Goal: Download file/media

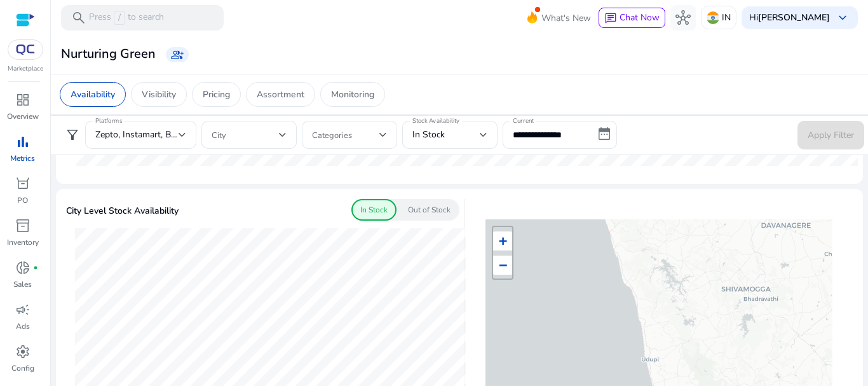
scroll to position [144, 0]
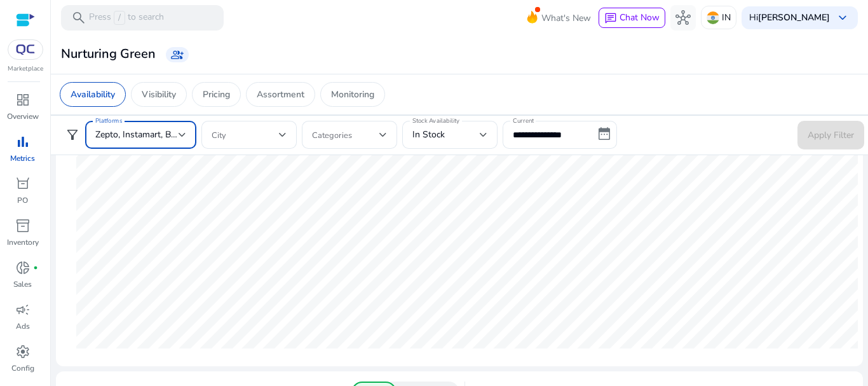
click at [180, 141] on div at bounding box center [182, 134] width 8 height 15
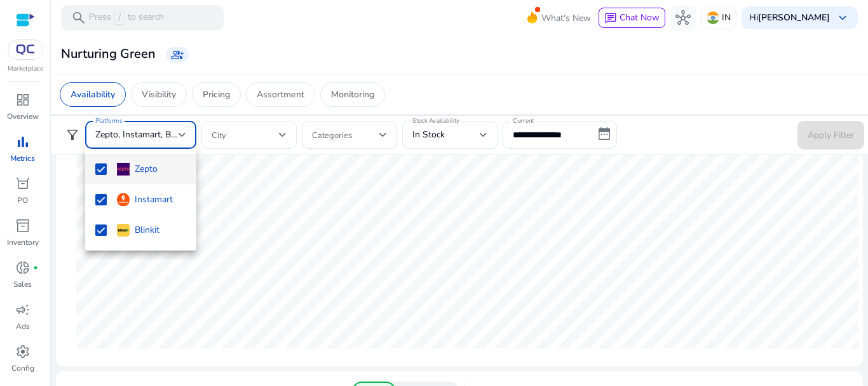
click at [272, 295] on div at bounding box center [434, 193] width 868 height 386
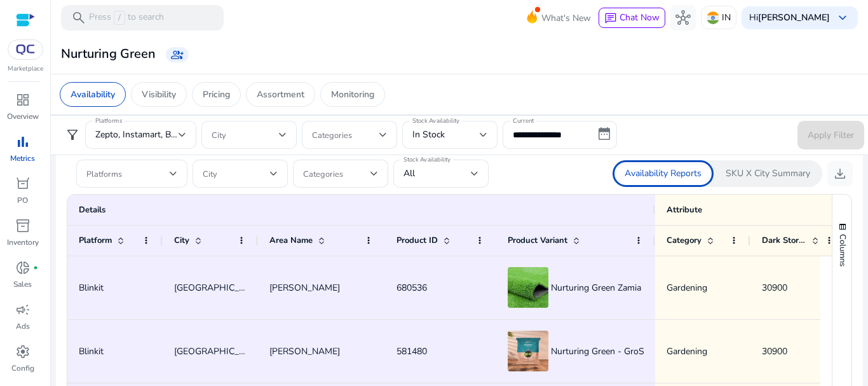
scroll to position [758, 0]
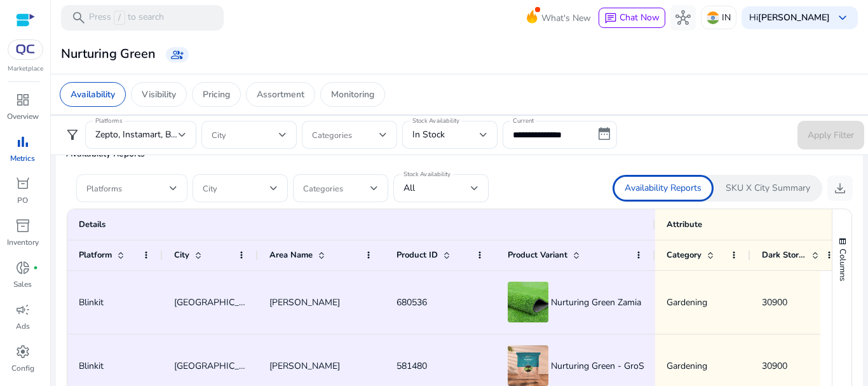
click at [178, 187] on div "Platforms" at bounding box center [131, 188] width 111 height 28
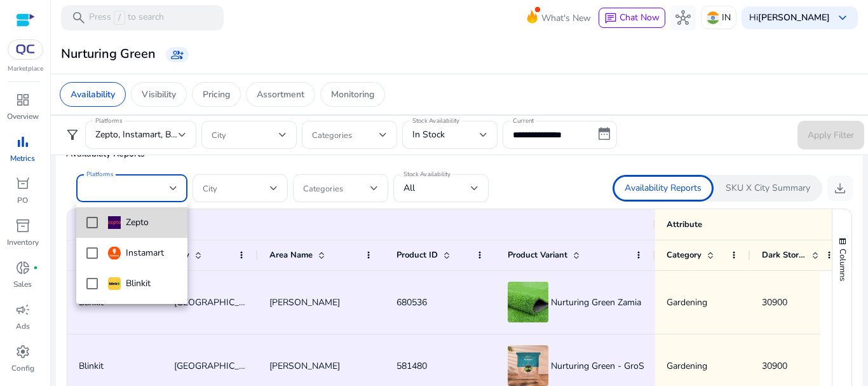
click at [138, 223] on div "Zepto" at bounding box center [128, 222] width 41 height 14
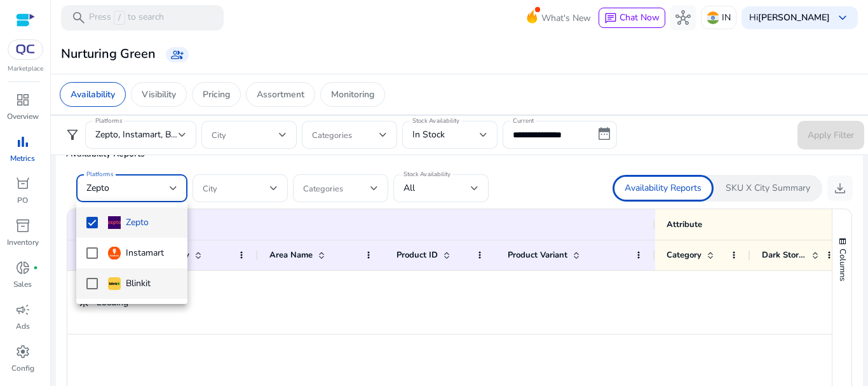
click at [130, 271] on mat-option "Blinkit" at bounding box center [131, 283] width 111 height 30
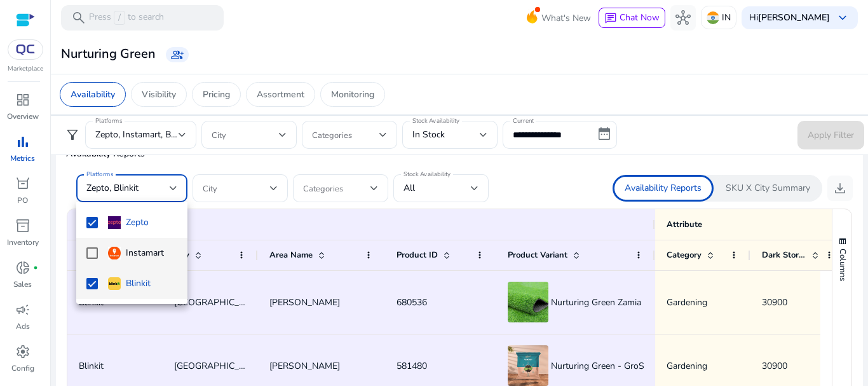
click at [127, 257] on div "Instamart" at bounding box center [136, 253] width 56 height 14
click at [834, 187] on div at bounding box center [434, 193] width 868 height 386
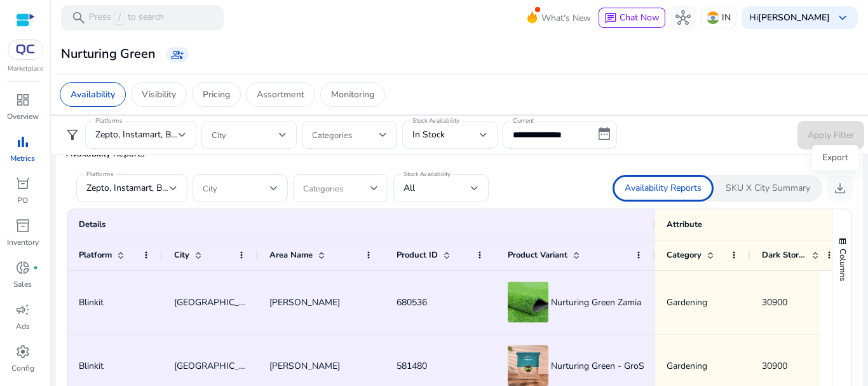
click at [834, 187] on span "download" at bounding box center [839, 187] width 15 height 15
click at [834, 184] on span "download" at bounding box center [839, 187] width 15 height 15
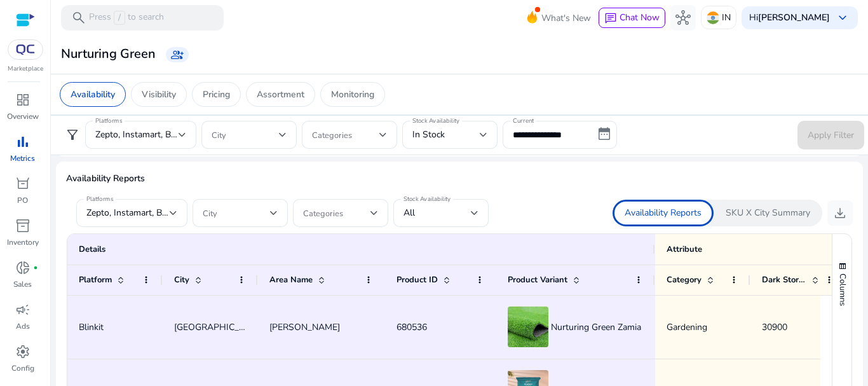
scroll to position [741, 0]
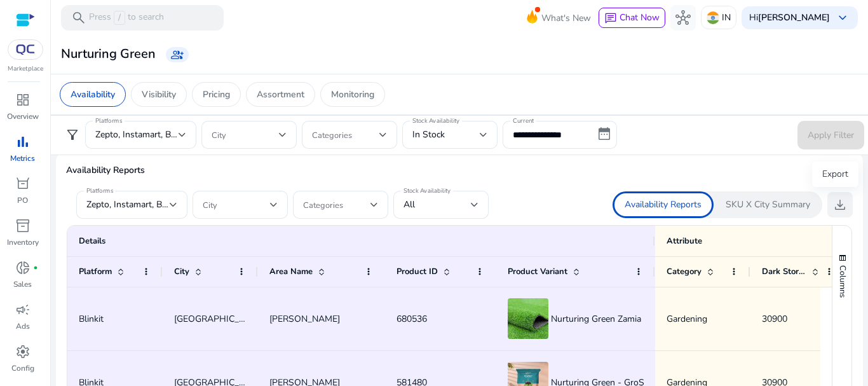
click at [840, 207] on span "download" at bounding box center [839, 204] width 15 height 15
click at [833, 203] on span "download" at bounding box center [839, 204] width 15 height 15
